Goal: Transaction & Acquisition: Purchase product/service

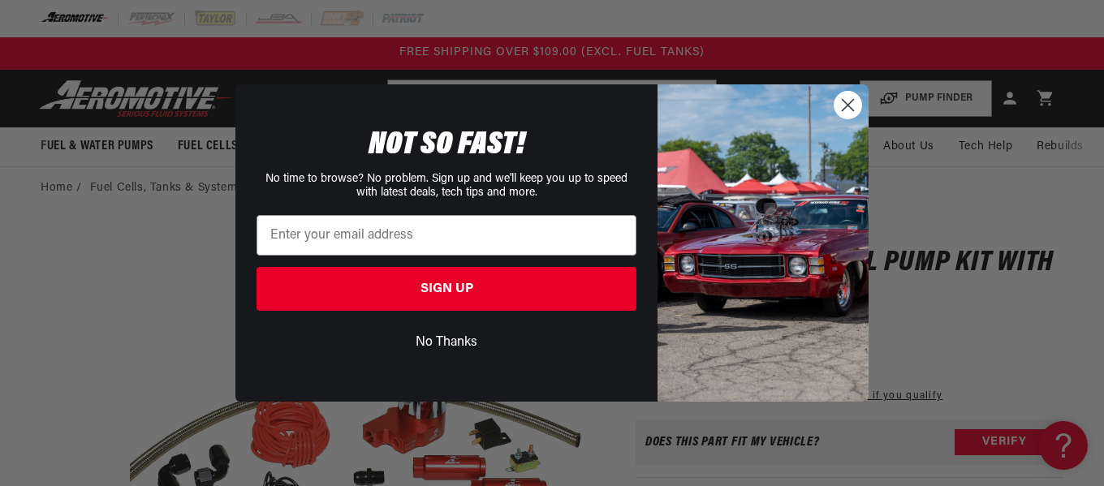
click at [848, 108] on circle "Close dialog" at bounding box center [848, 105] width 27 height 27
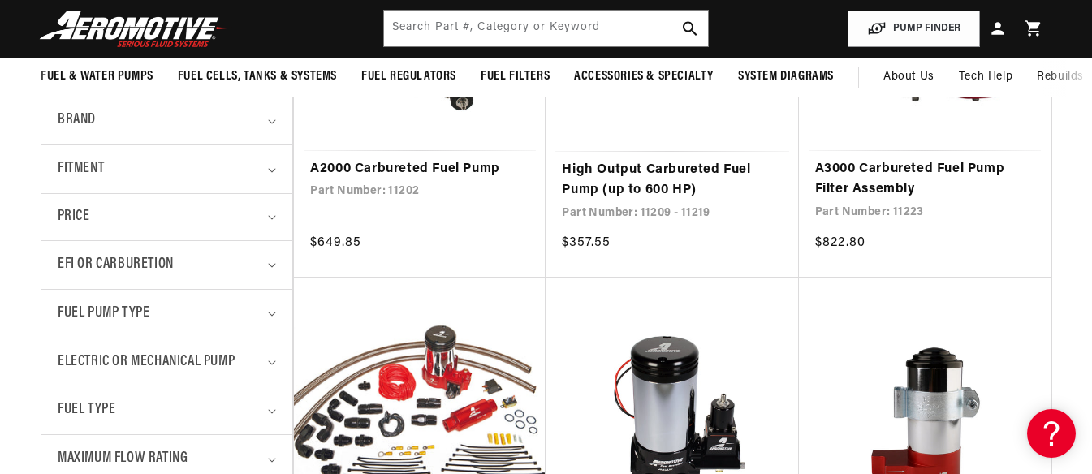
scroll to position [406, 0]
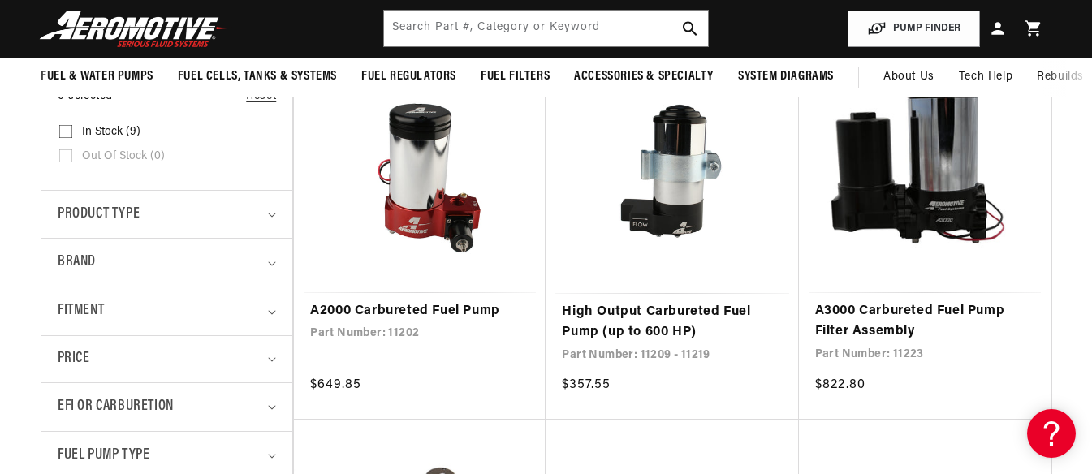
click at [437, 312] on link "A2000 Carbureted Fuel Pump" at bounding box center [419, 311] width 219 height 21
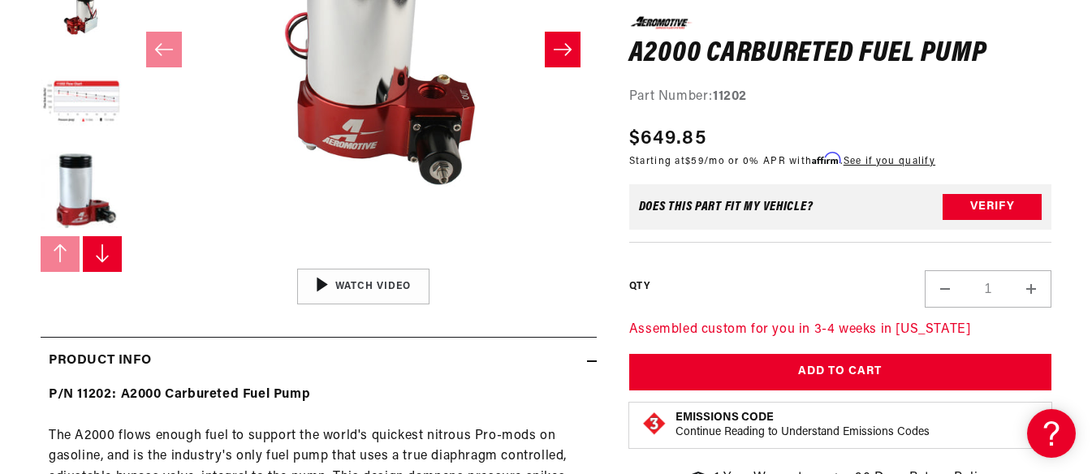
scroll to position [691, 0]
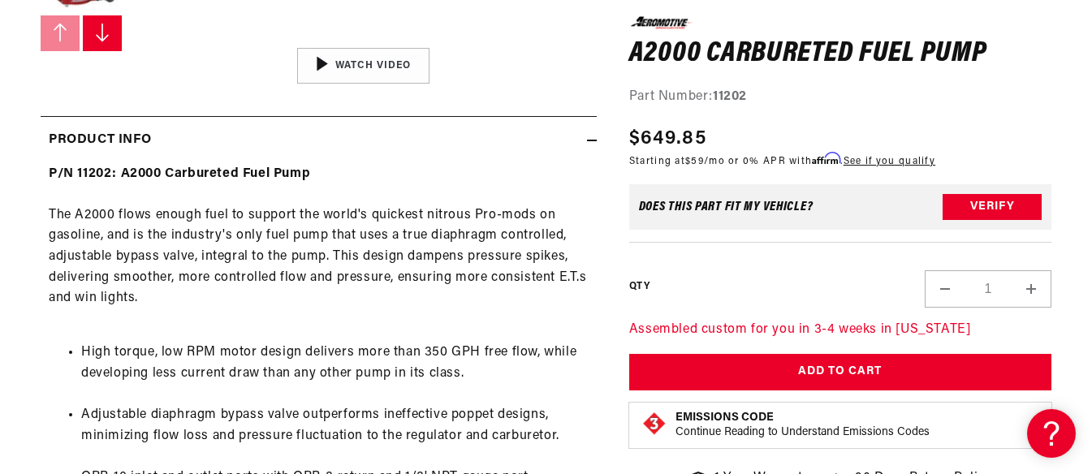
drag, startPoint x: 724, startPoint y: 220, endPoint x: 595, endPoint y: 481, distance: 290.5
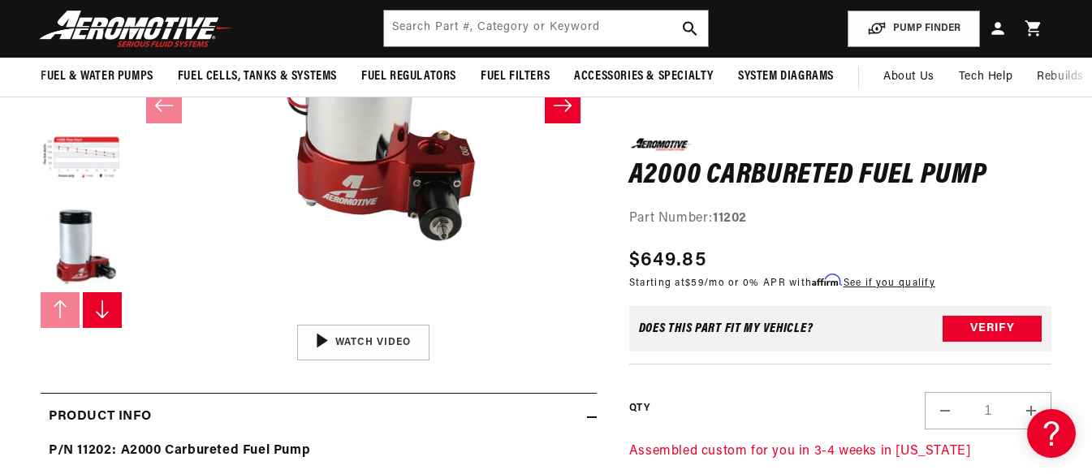
scroll to position [529, 0]
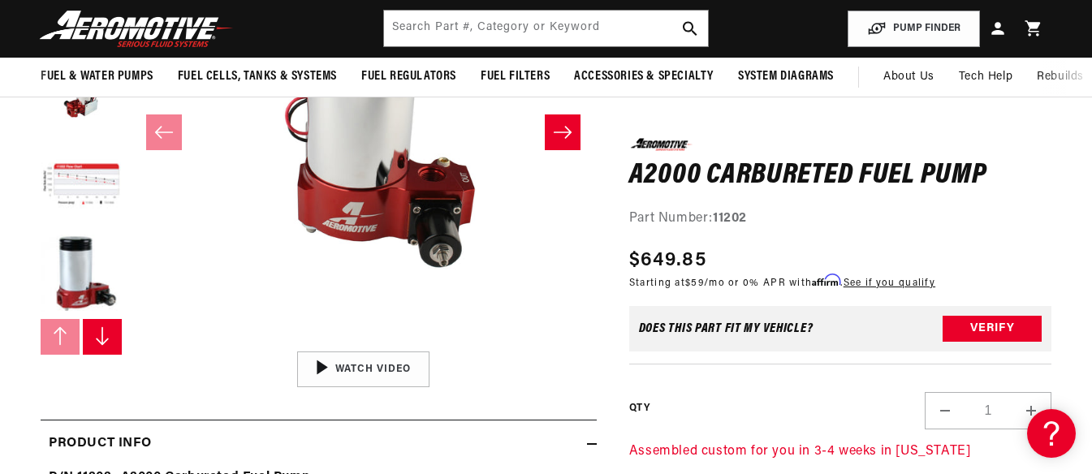
drag, startPoint x: 639, startPoint y: 305, endPoint x: 624, endPoint y: 9, distance: 295.9
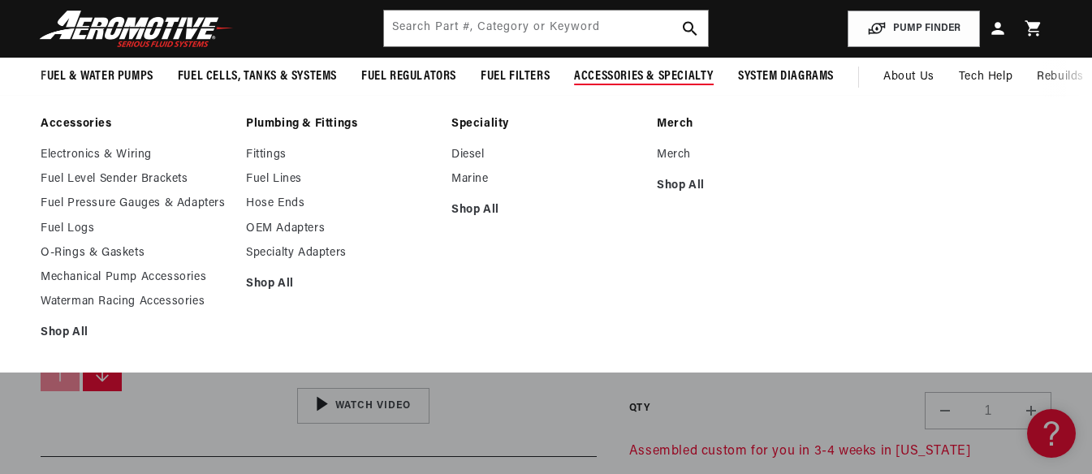
click at [676, 268] on li "Merch Merch Shop All" at bounding box center [751, 234] width 189 height 234
click at [677, 269] on li "Merch Merch Shop All" at bounding box center [751, 234] width 189 height 234
copy body "Search Part #, Category or Keyword Add my vehicle MY VEHICLE S Store your vehic…"
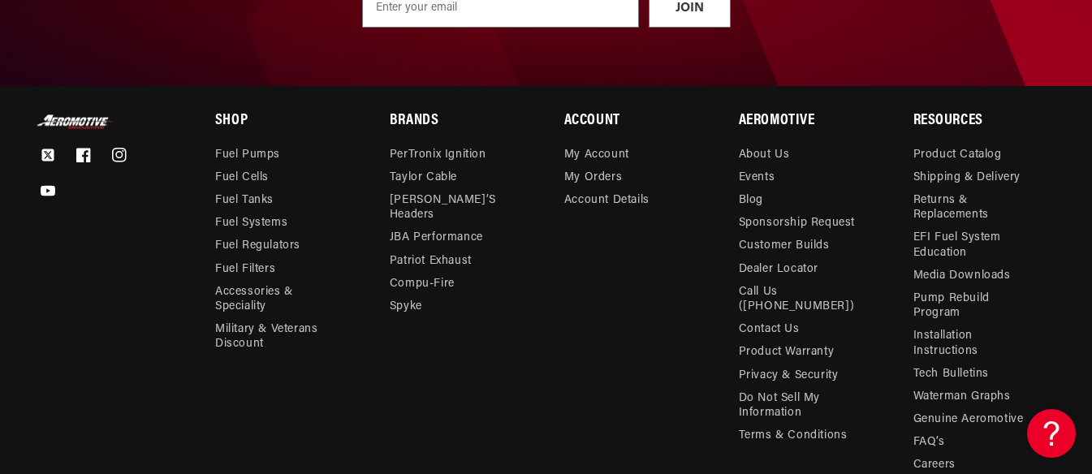
scroll to position [2895, 0]
